Goal: Book appointment/travel/reservation

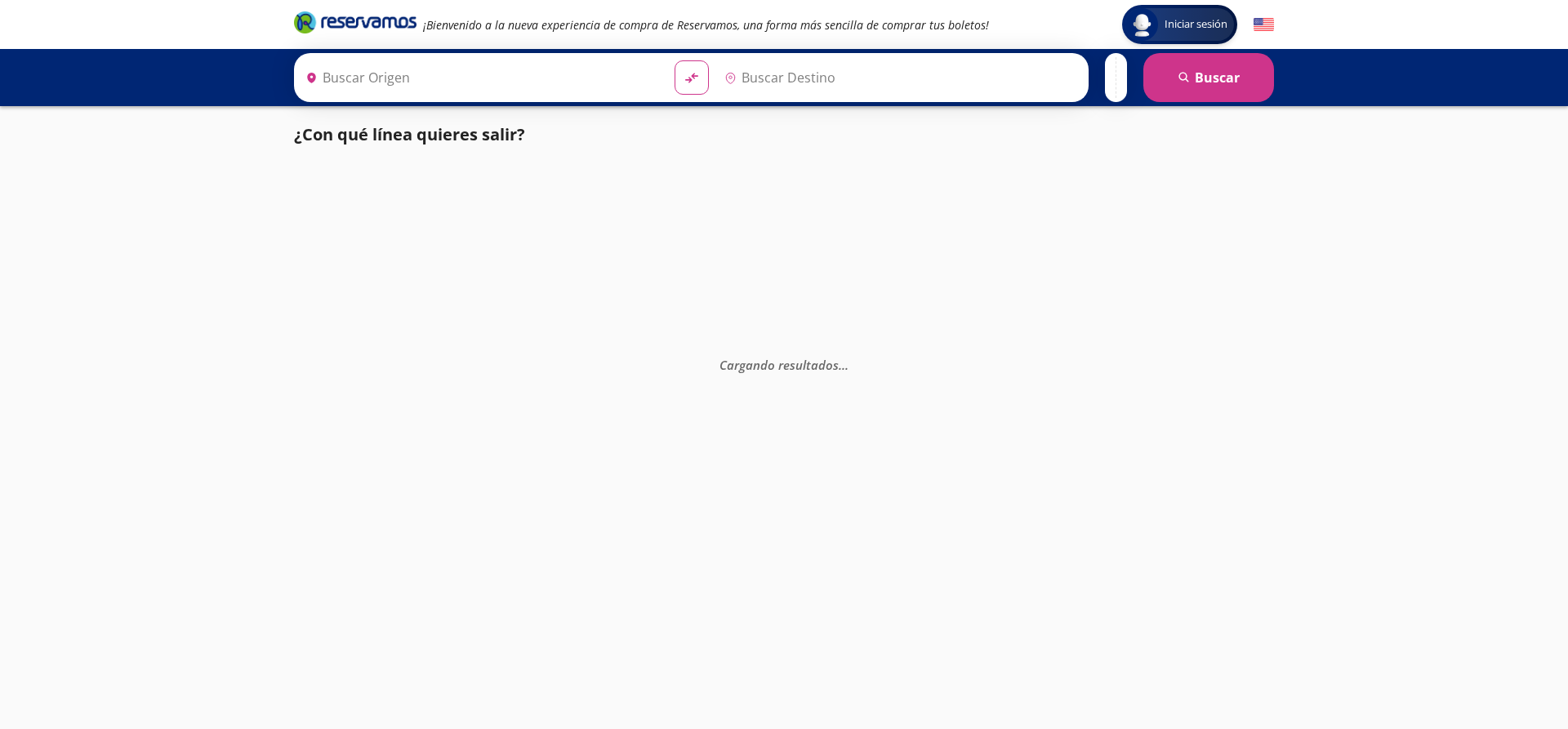
type input "[GEOGRAPHIC_DATA], [GEOGRAPHIC_DATA]"
type input "[PERSON_NAME] de Querétaro, [GEOGRAPHIC_DATA]"
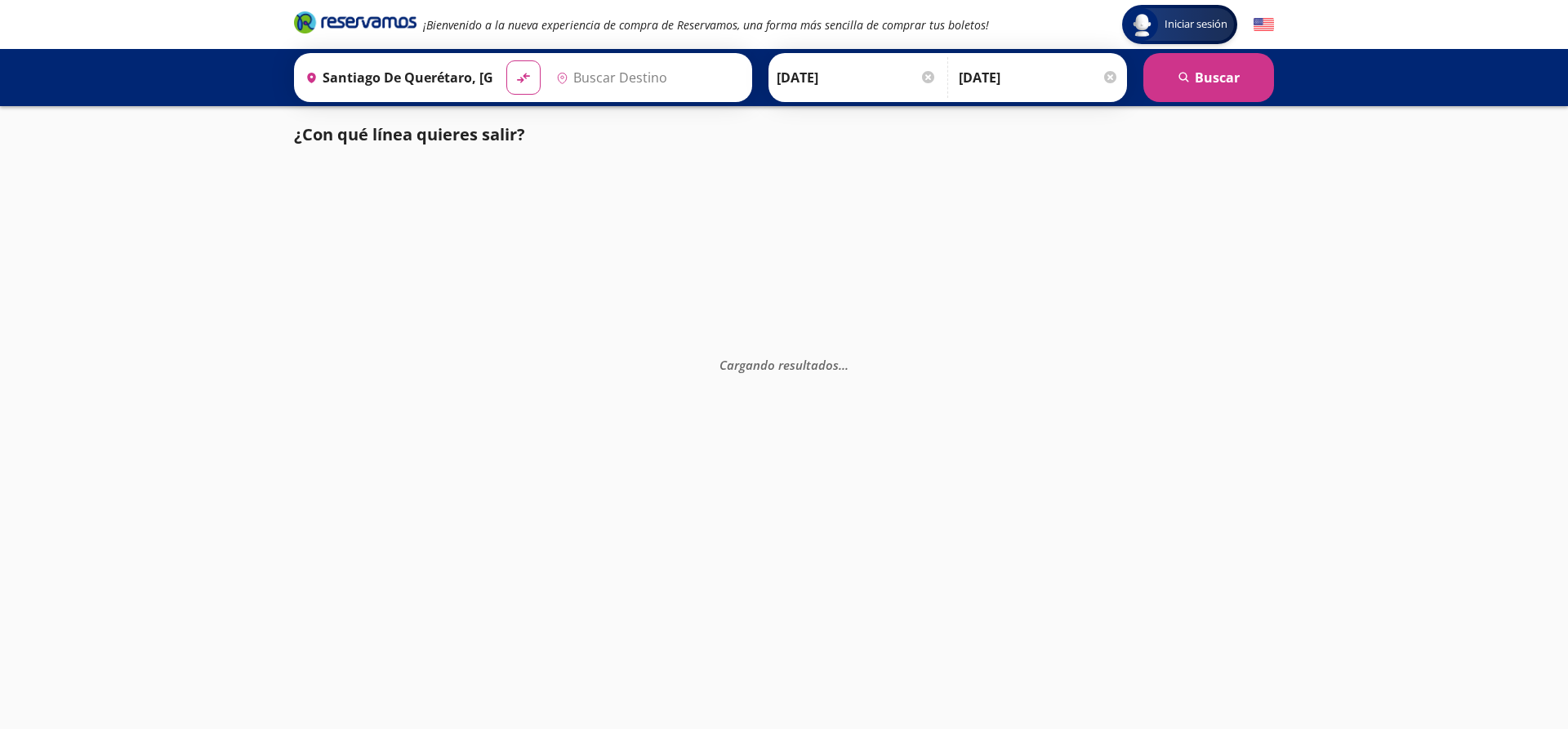
type input "La Piedad, Michoacán"
